Goal: Information Seeking & Learning: Understand process/instructions

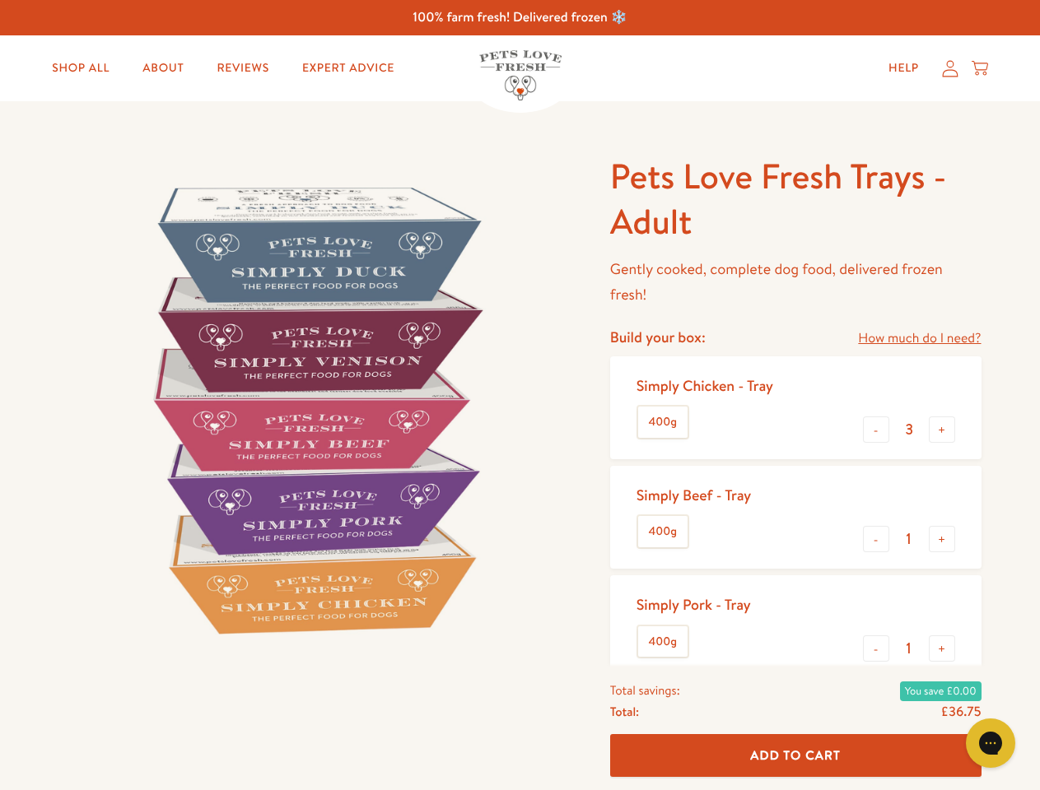
click at [519, 395] on img at bounding box center [314, 409] width 511 height 511
click at [919, 338] on link "How much do I need?" at bounding box center [919, 339] width 123 height 22
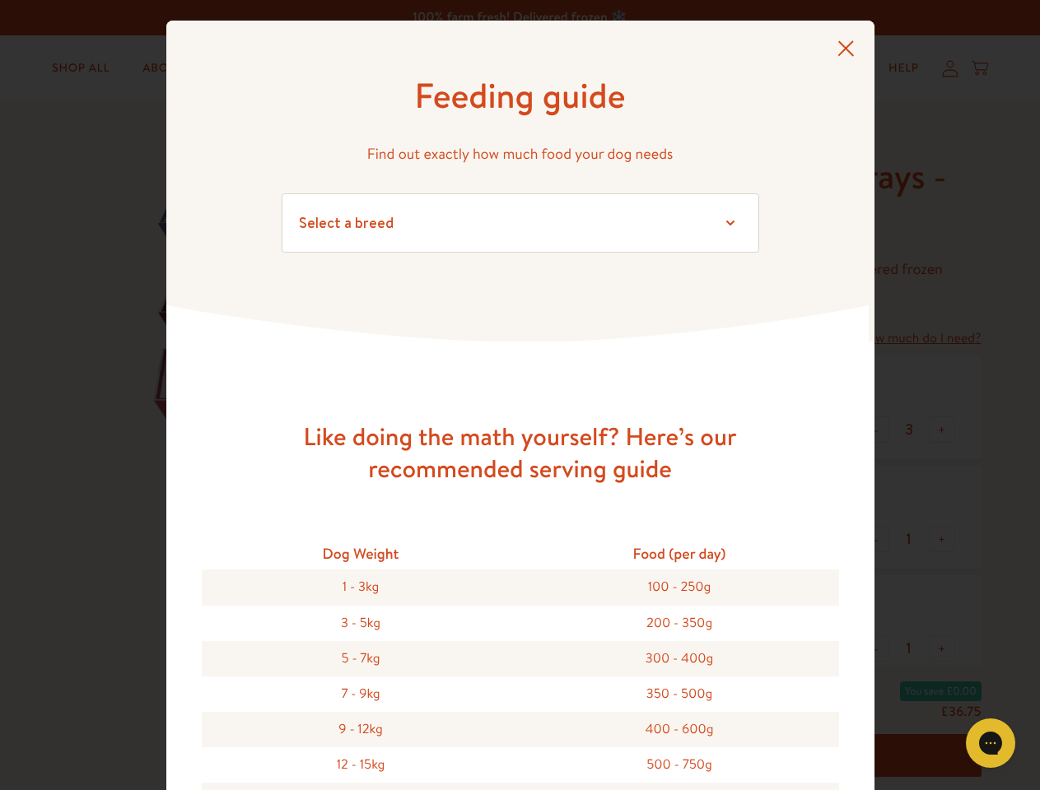
click at [876, 430] on div "Feeding guide Find out exactly how much food your dog needs Select a breed Affe…" at bounding box center [520, 395] width 1040 height 790
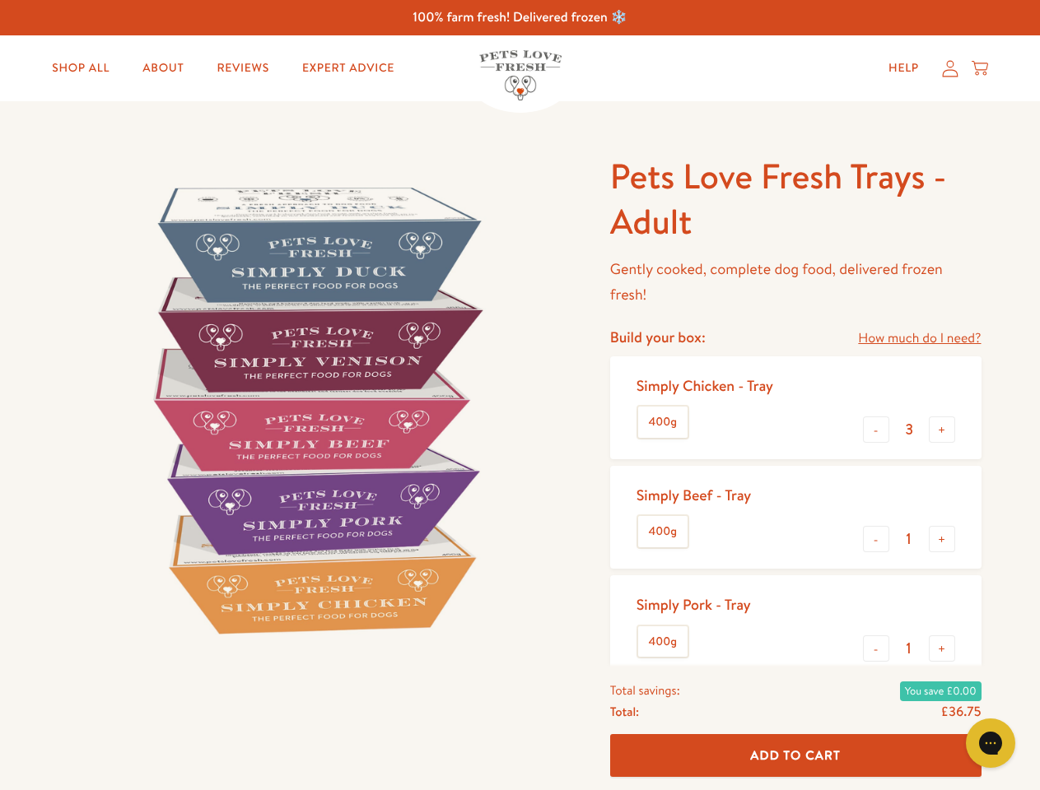
click at [942, 430] on button "+" at bounding box center [941, 429] width 26 height 26
type input "4"
click at [876, 539] on button "-" at bounding box center [876, 539] width 26 height 26
click at [942, 539] on button "+" at bounding box center [941, 539] width 26 height 26
type input "1"
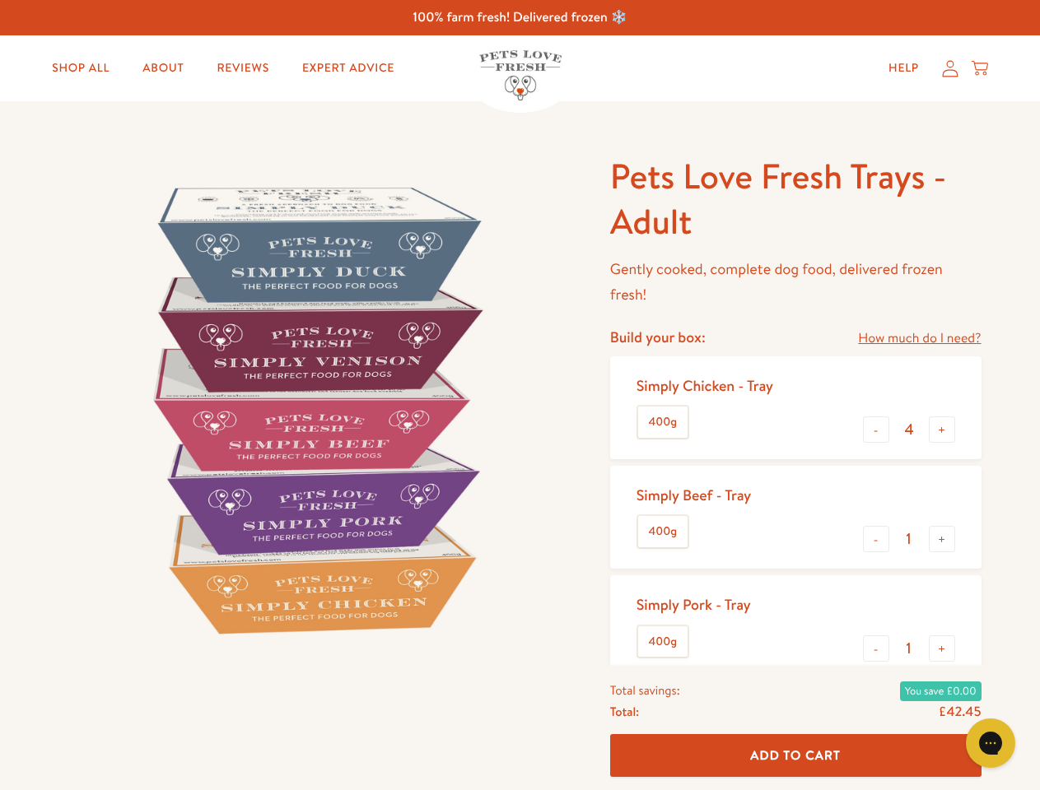
click at [876, 649] on button "-" at bounding box center [876, 648] width 26 height 26
type input "0"
